Goal: Check status

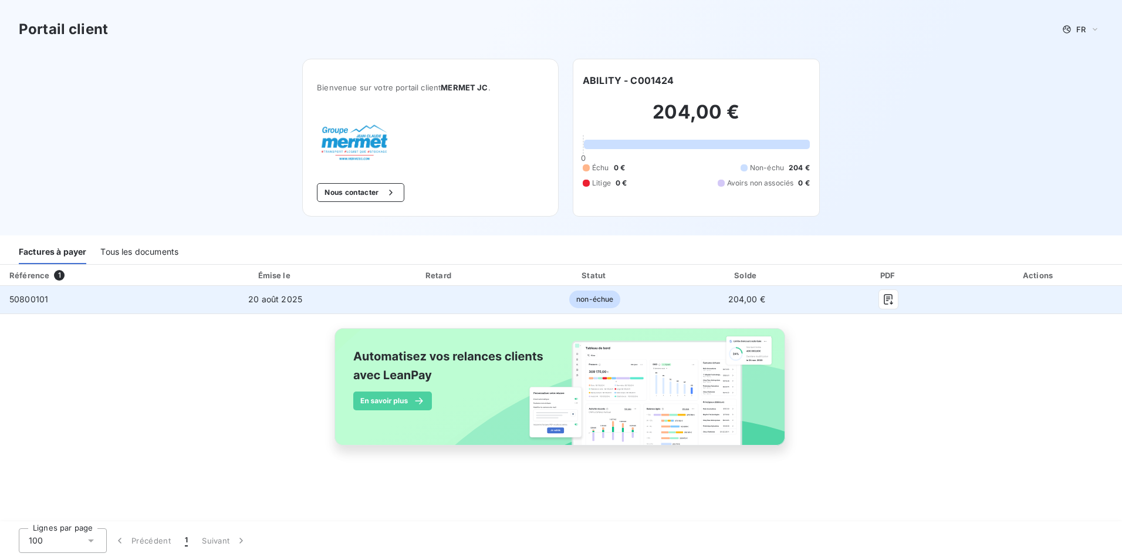
click at [25, 293] on td "50800101" at bounding box center [95, 300] width 190 height 28
click at [25, 294] on td "50800101" at bounding box center [95, 300] width 190 height 28
copy span "50800101"
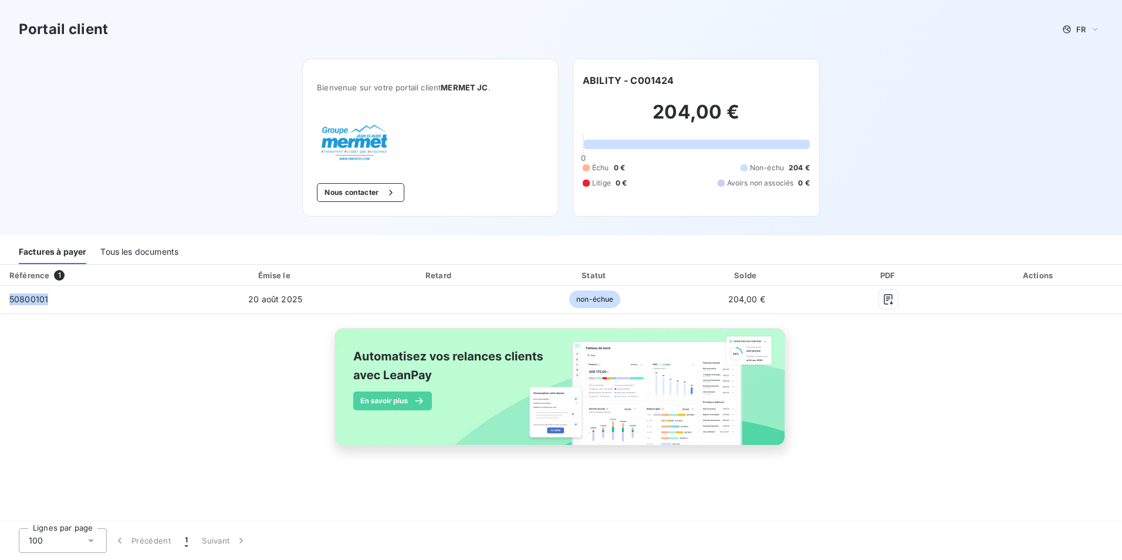
click at [126, 248] on div "Tous les documents" at bounding box center [139, 252] width 78 height 25
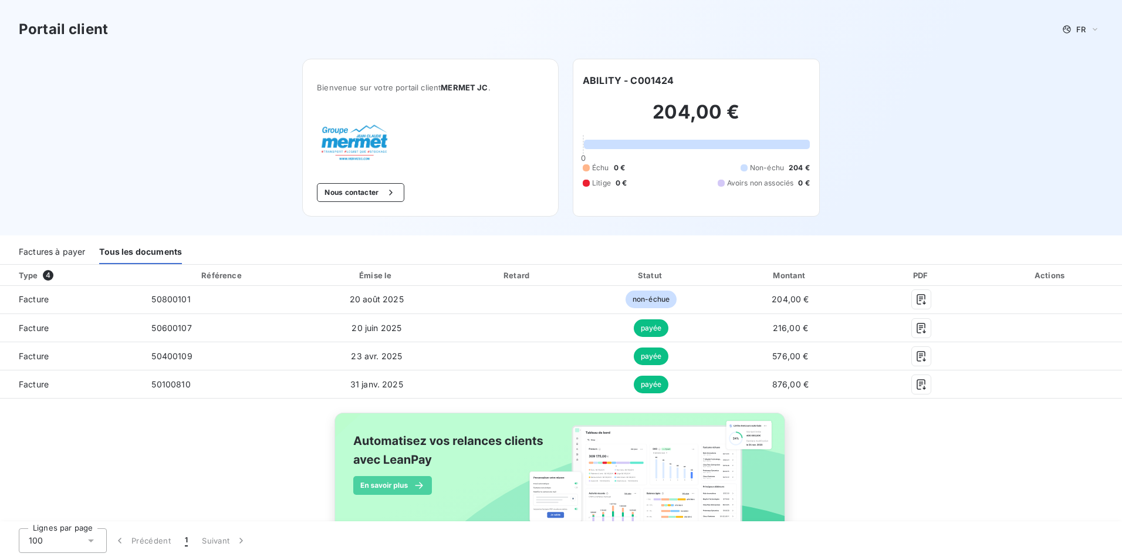
click at [48, 255] on div "Factures à payer" at bounding box center [52, 252] width 66 height 25
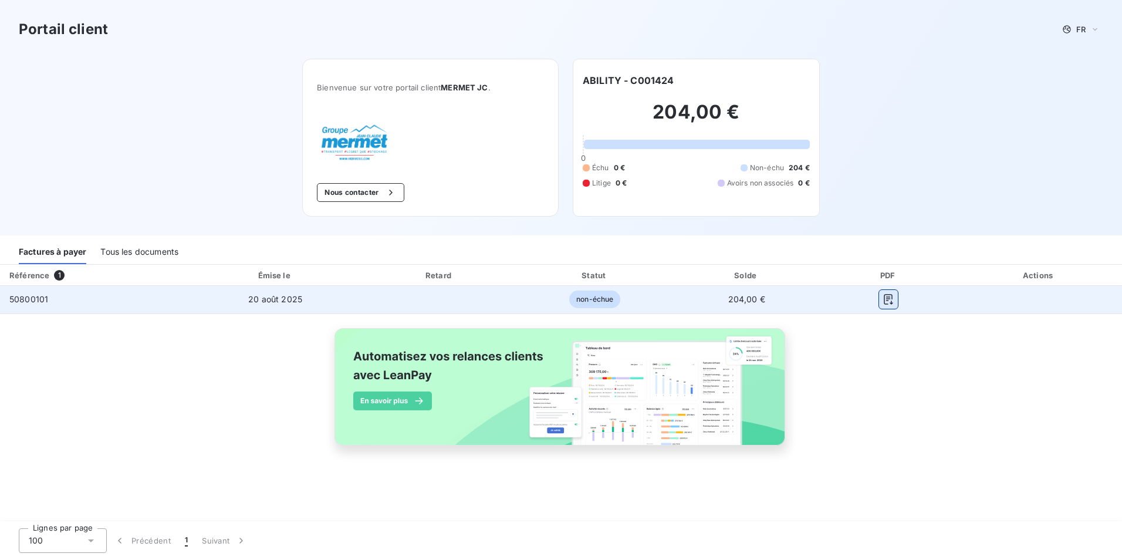
click at [889, 299] on icon "button" at bounding box center [889, 300] width 9 height 11
click at [39, 302] on span "50800101" at bounding box center [28, 299] width 39 height 10
copy span "50800101"
